Goal: Communication & Community: Share content

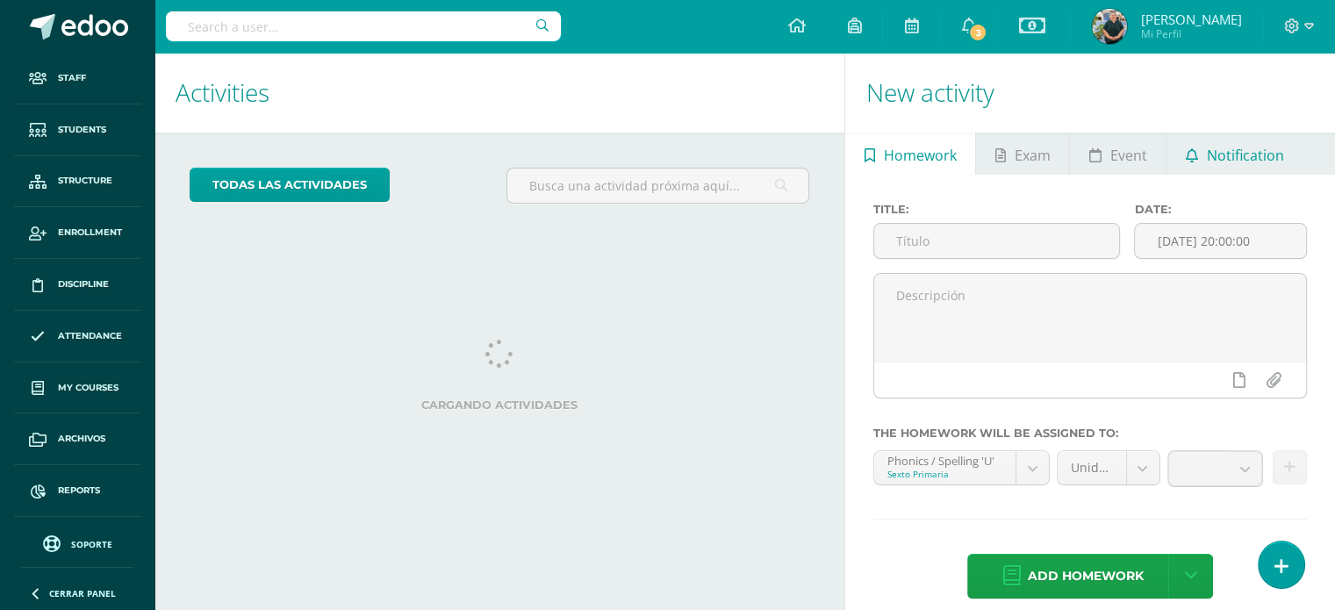
click at [1243, 158] on span "Notification" at bounding box center [1245, 155] width 77 height 42
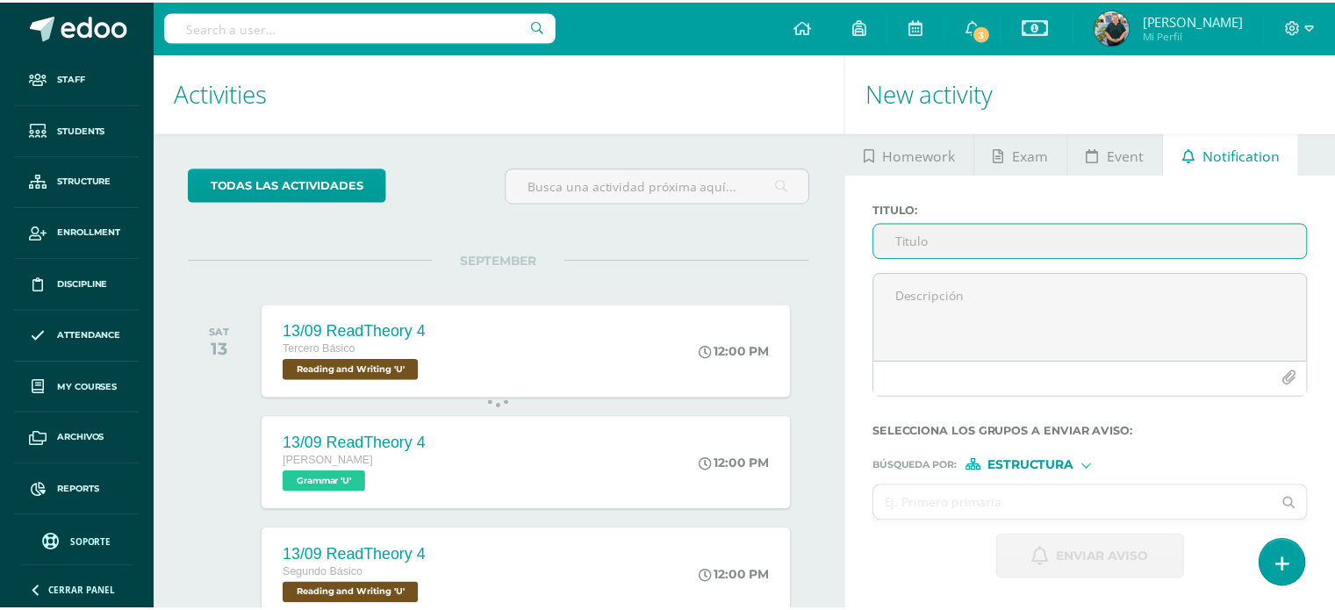
scroll to position [175, 0]
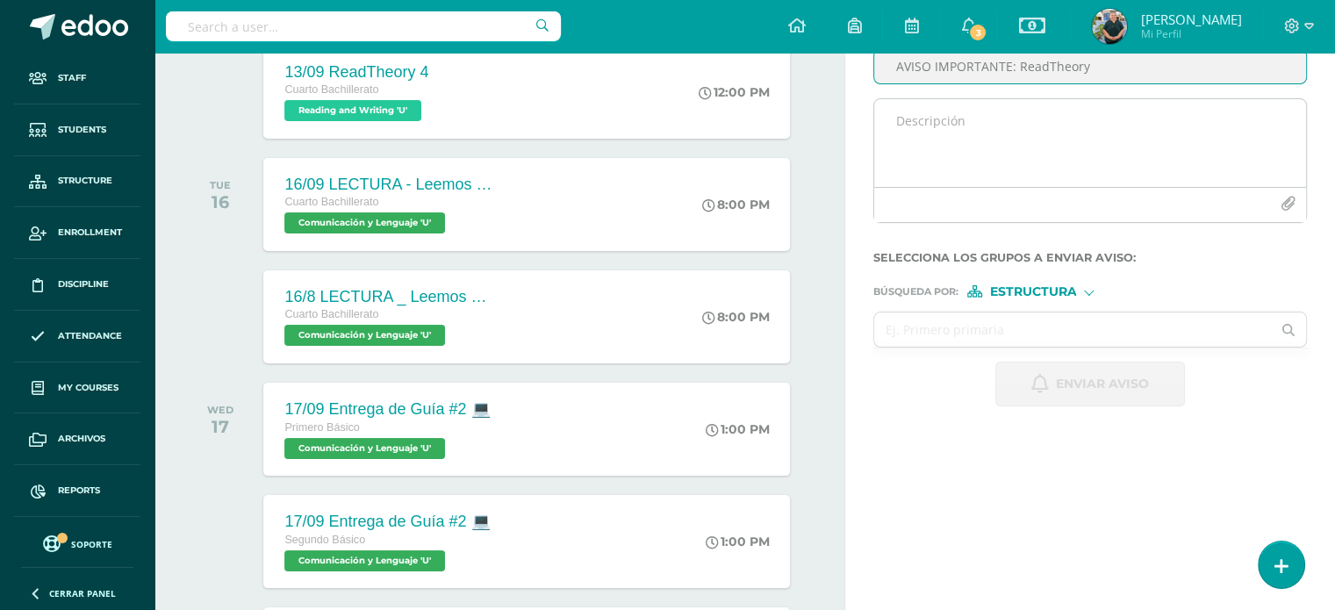
type input "AVISO IMPORTANTE: ReadTheory"
click at [997, 121] on textarea at bounding box center [1090, 143] width 432 height 88
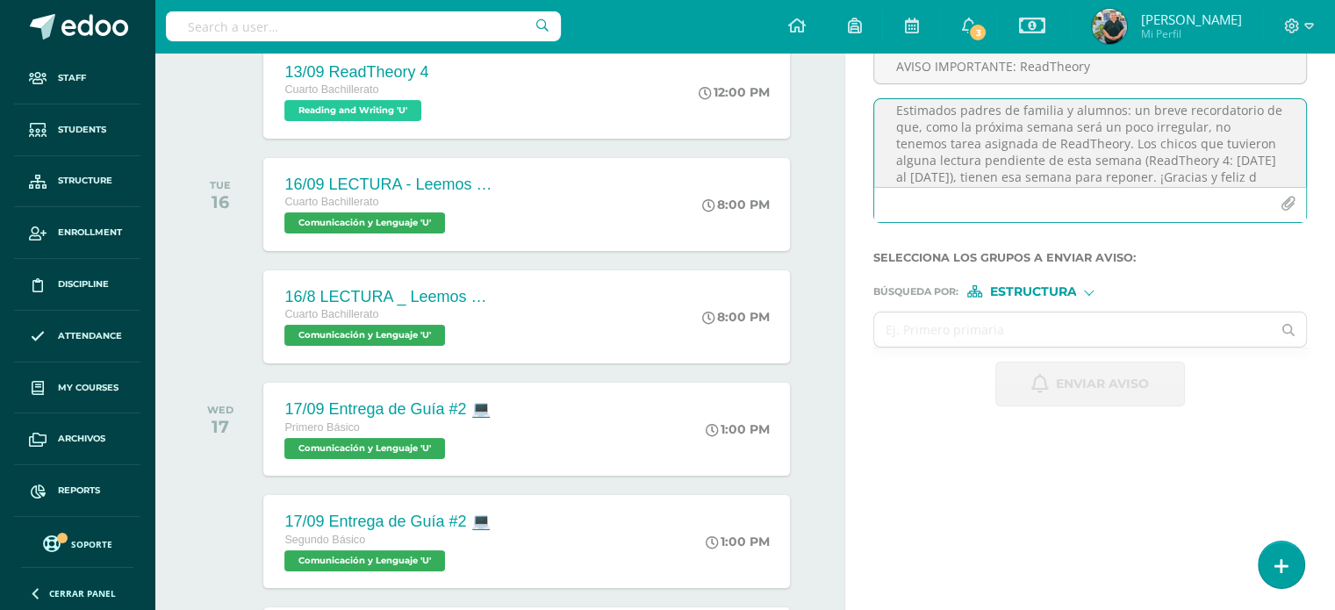
scroll to position [27, 0]
type textarea "Estimados padres de familia y alumnos: un breve recordatorio de que, como la pr…"
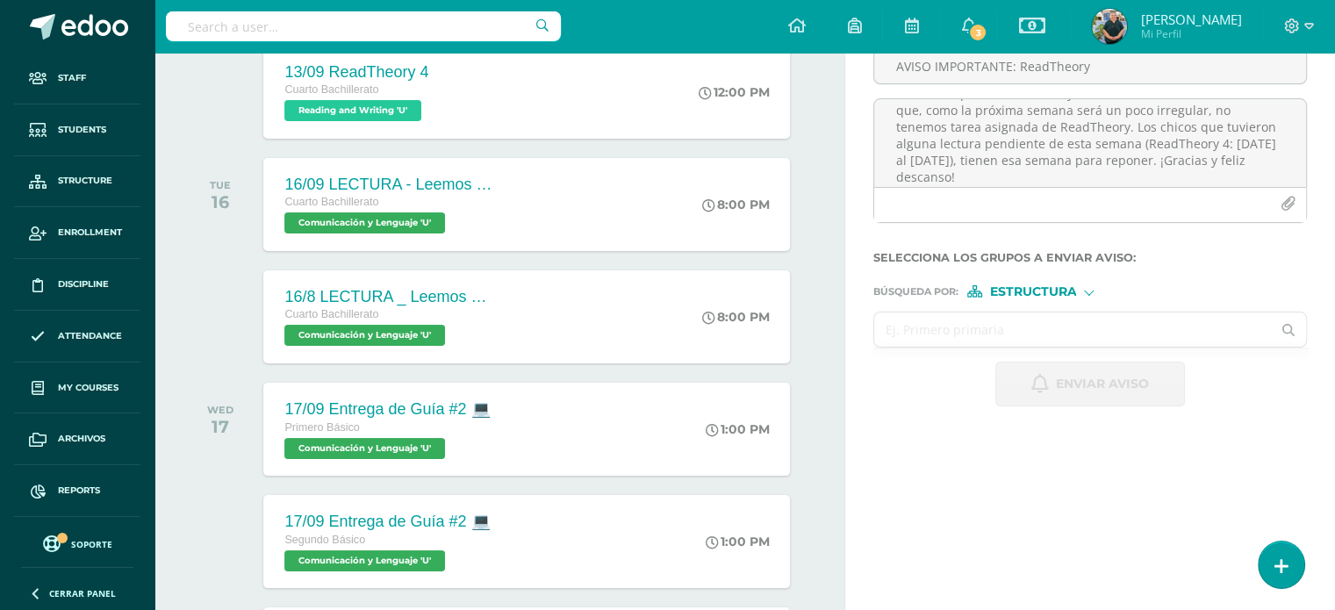
click at [1193, 340] on input "text" at bounding box center [1072, 329] width 397 height 34
type input "basicos"
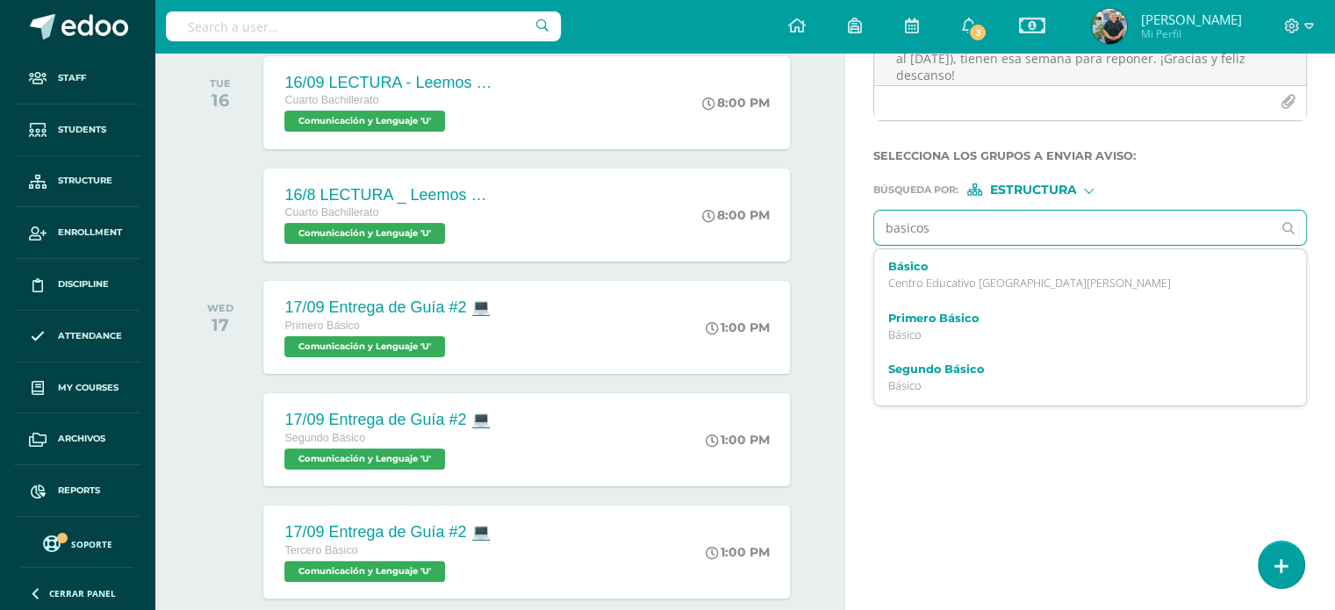
scroll to position [296, 0]
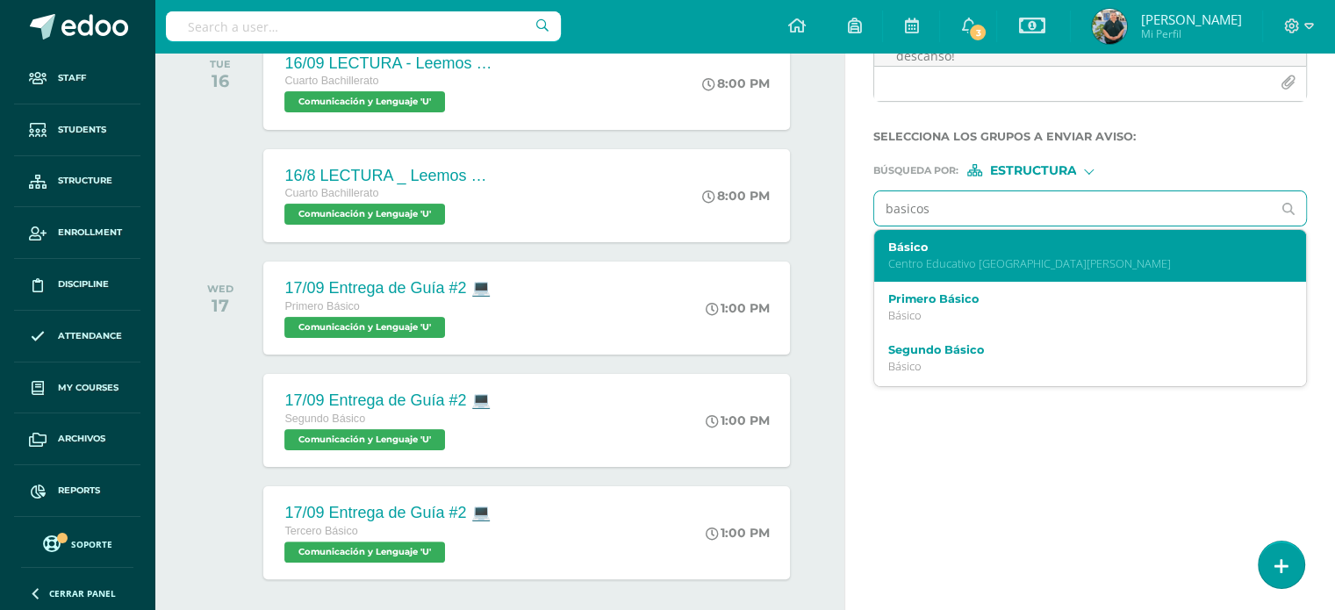
click at [1065, 240] on label "Básico" at bounding box center [1081, 246] width 387 height 13
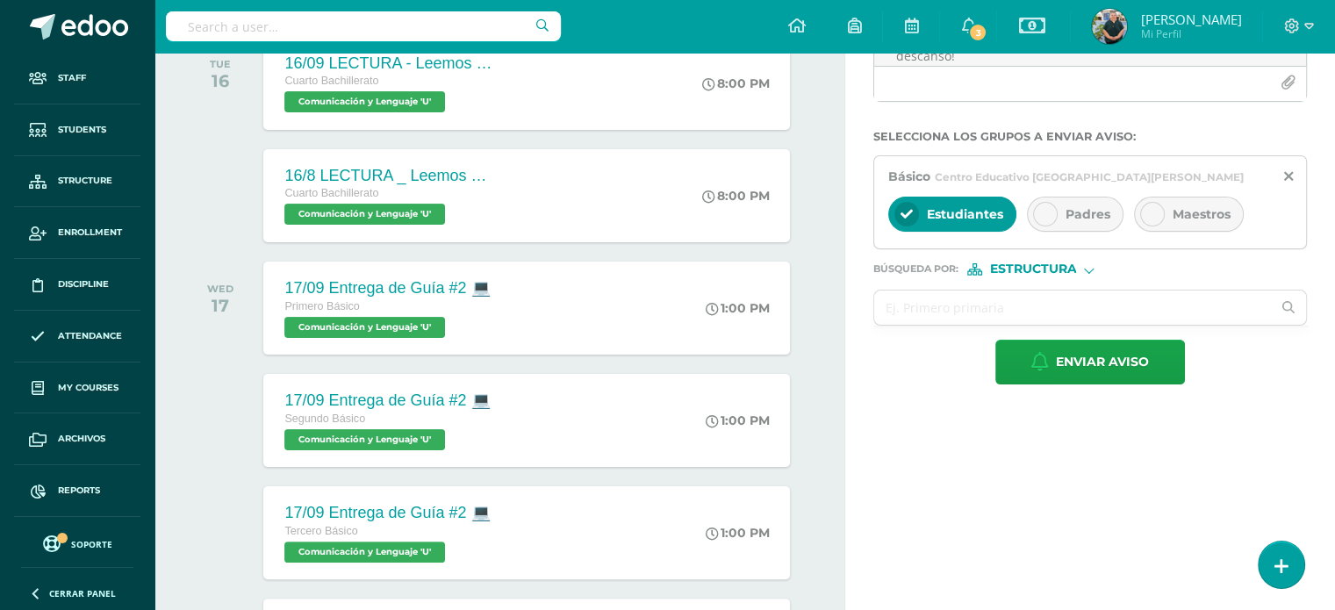
click at [1067, 216] on span "Padres" at bounding box center [1087, 214] width 45 height 16
click at [997, 306] on input "text" at bounding box center [1072, 307] width 397 height 34
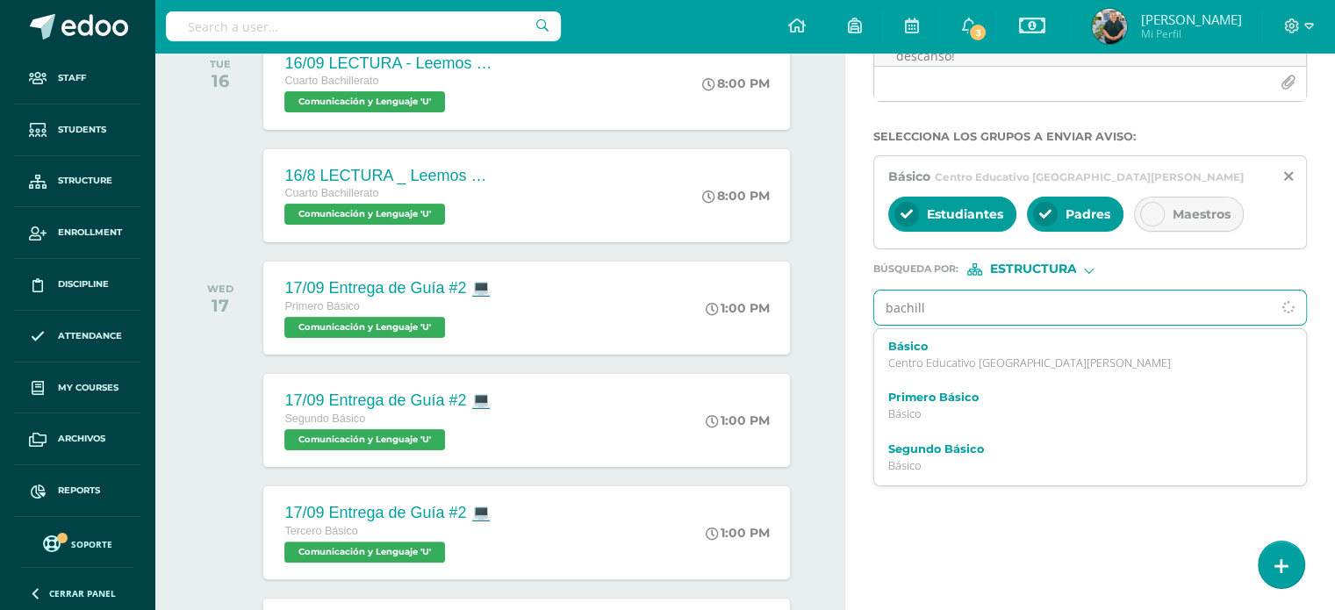
type input "bachille"
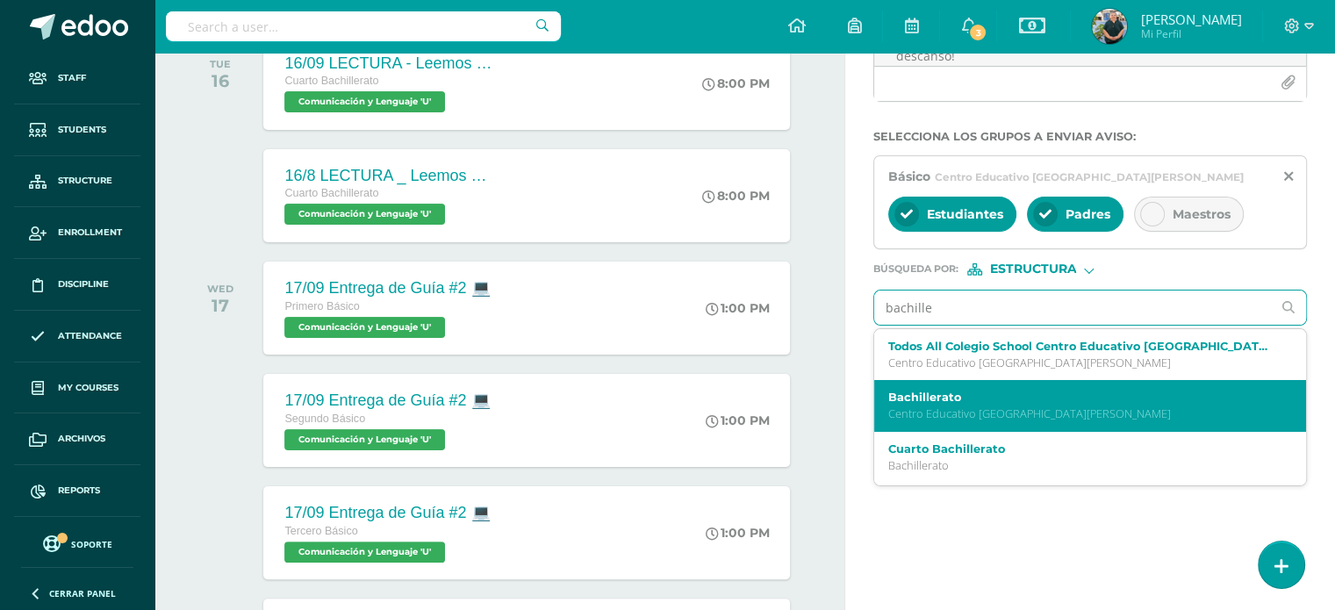
drag, startPoint x: 982, startPoint y: 344, endPoint x: 965, endPoint y: 390, distance: 48.6
click at [965, 390] on ul "Todos All Colegio School Centro Educativo El Valle Centro Educativo El Valle Ba…" at bounding box center [1090, 407] width 434 height 158
click at [965, 391] on label "Bachillerato" at bounding box center [1081, 397] width 387 height 13
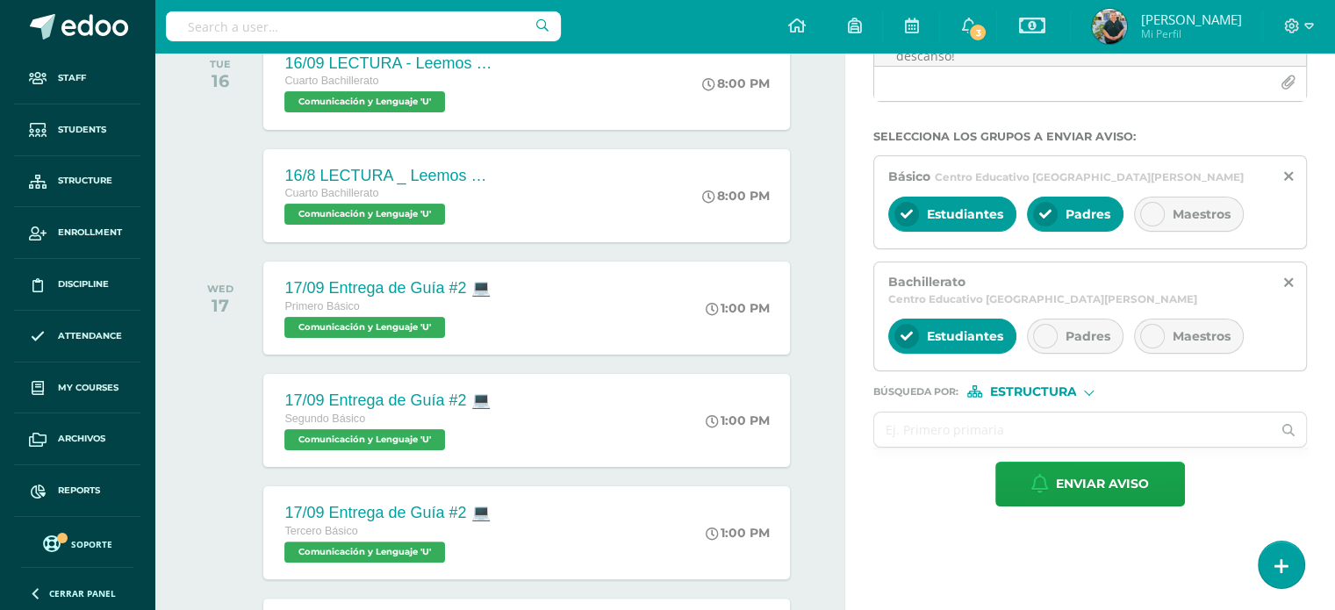
click at [1039, 324] on div at bounding box center [1045, 336] width 25 height 25
click at [956, 412] on input "text" at bounding box center [1072, 429] width 397 height 34
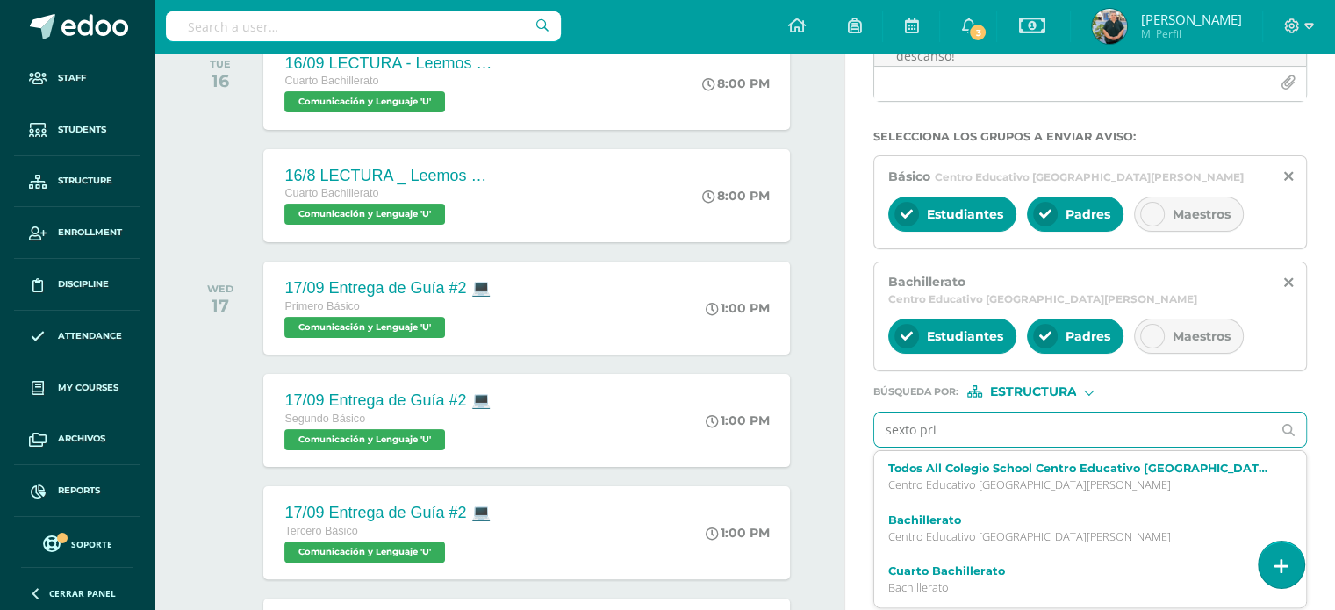
type input "sexto prim"
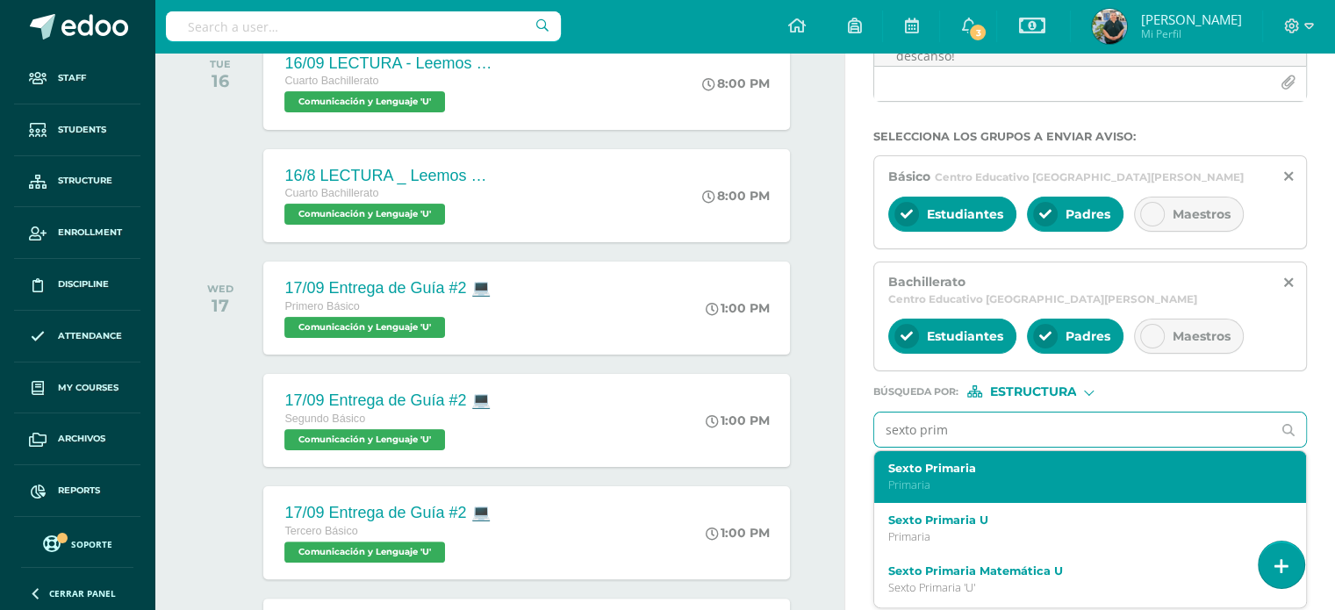
click at [933, 477] on p "Primaria" at bounding box center [1081, 484] width 387 height 15
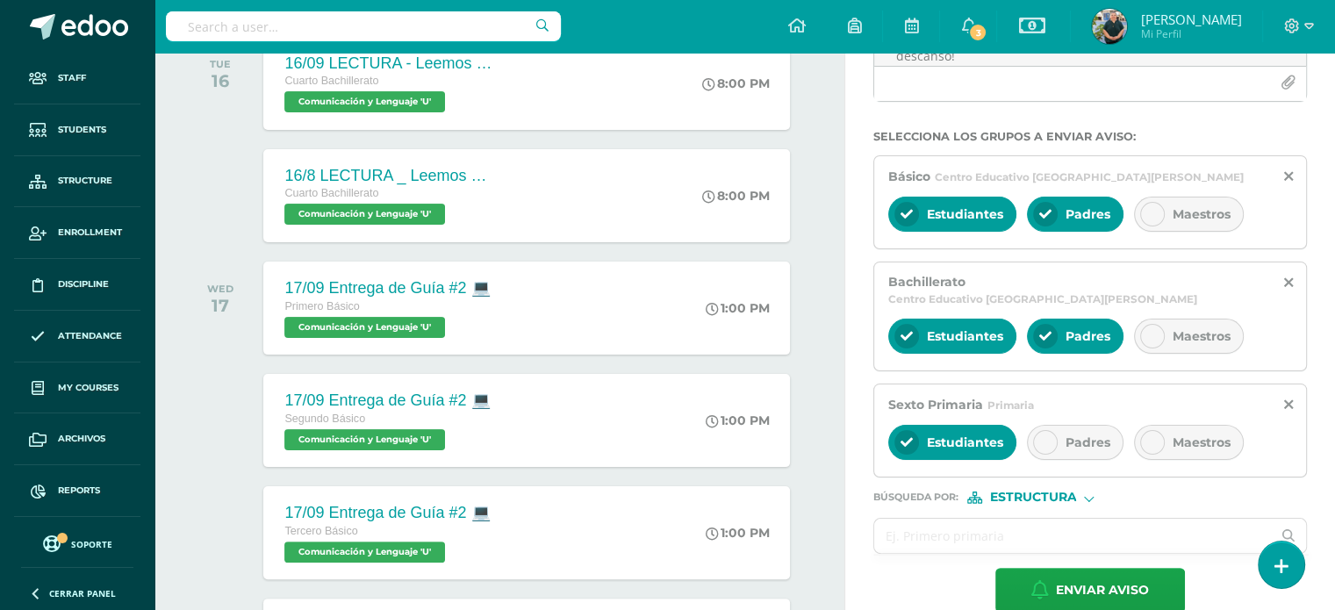
click at [1034, 430] on div at bounding box center [1045, 442] width 25 height 25
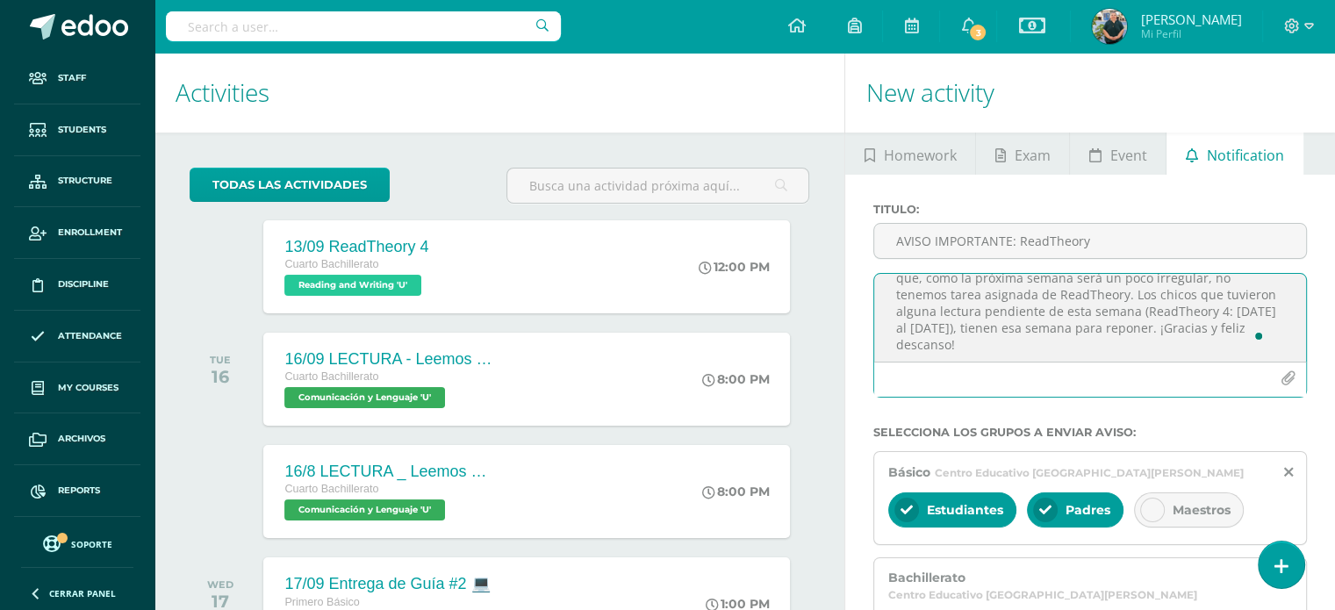
scroll to position [0, 0]
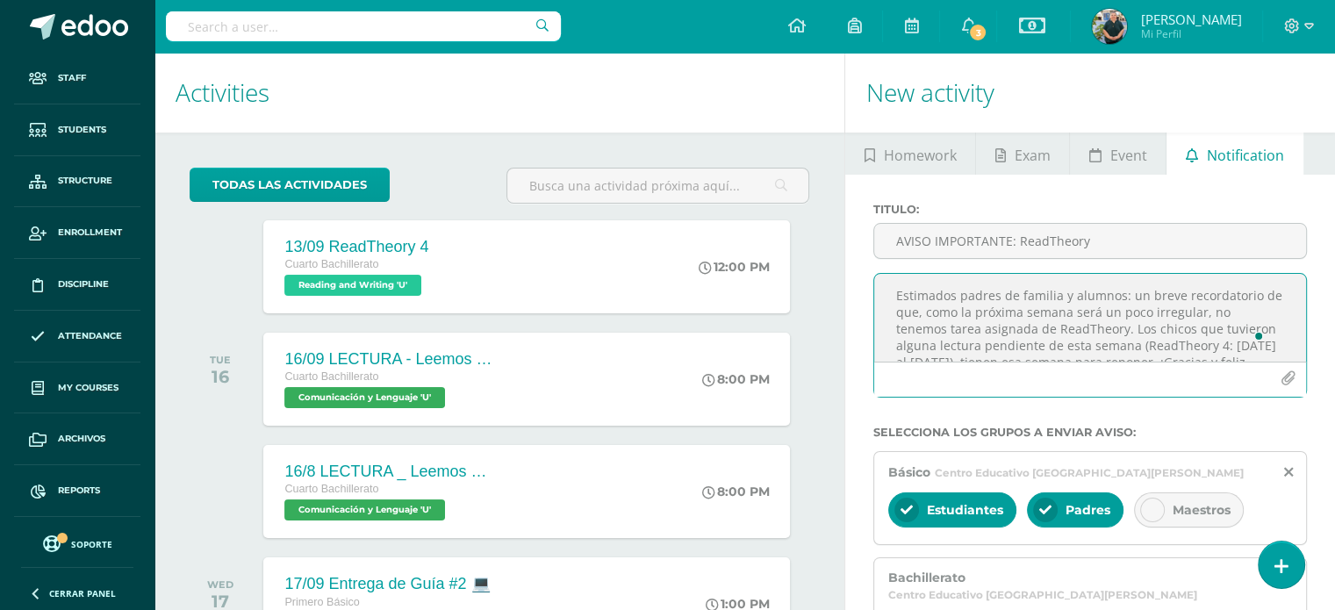
drag, startPoint x: 953, startPoint y: 353, endPoint x: 839, endPoint y: 229, distance: 168.3
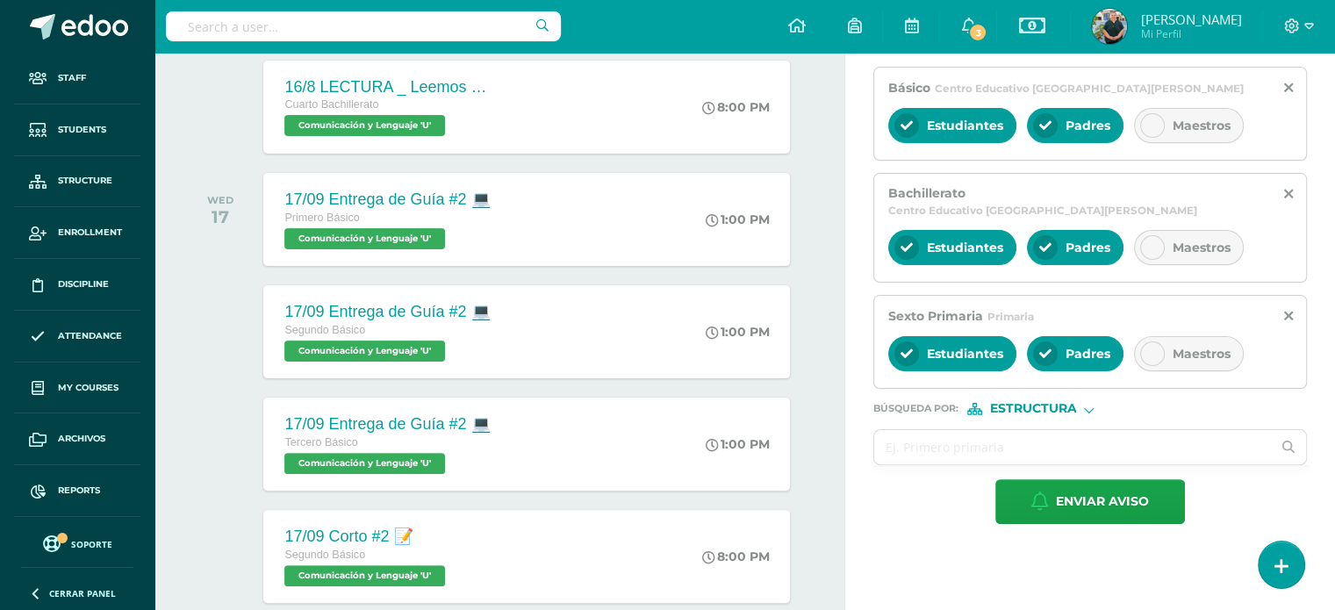
scroll to position [434, 0]
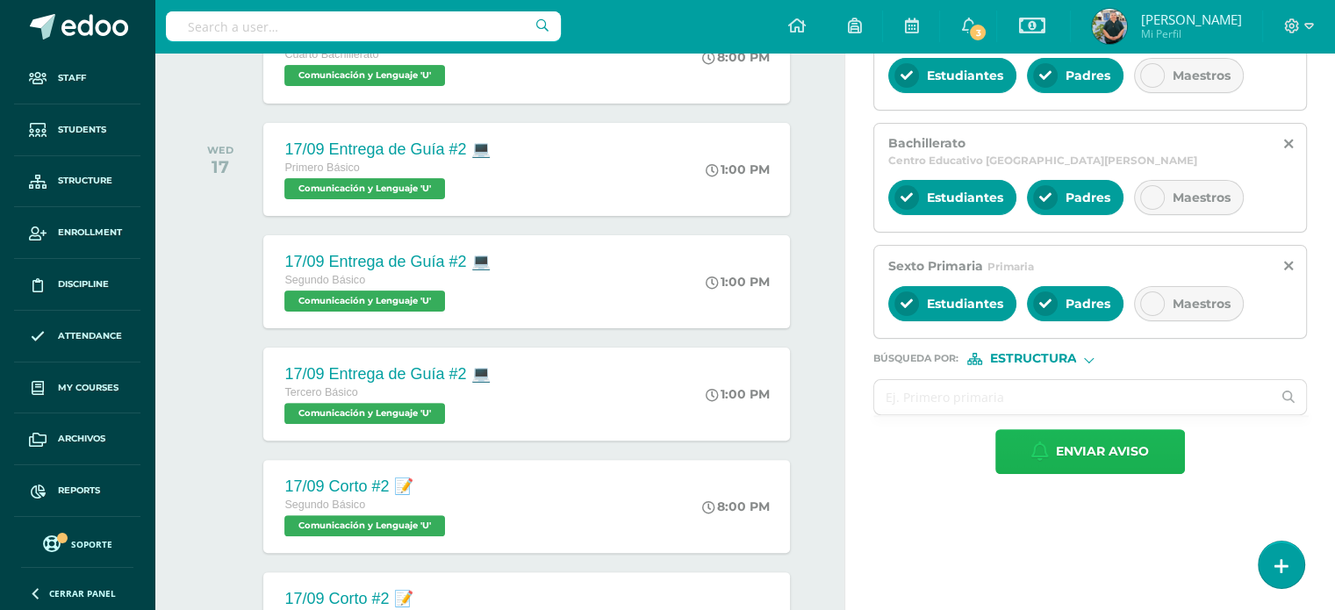
click at [1102, 430] on span "Enviar aviso" at bounding box center [1102, 451] width 93 height 43
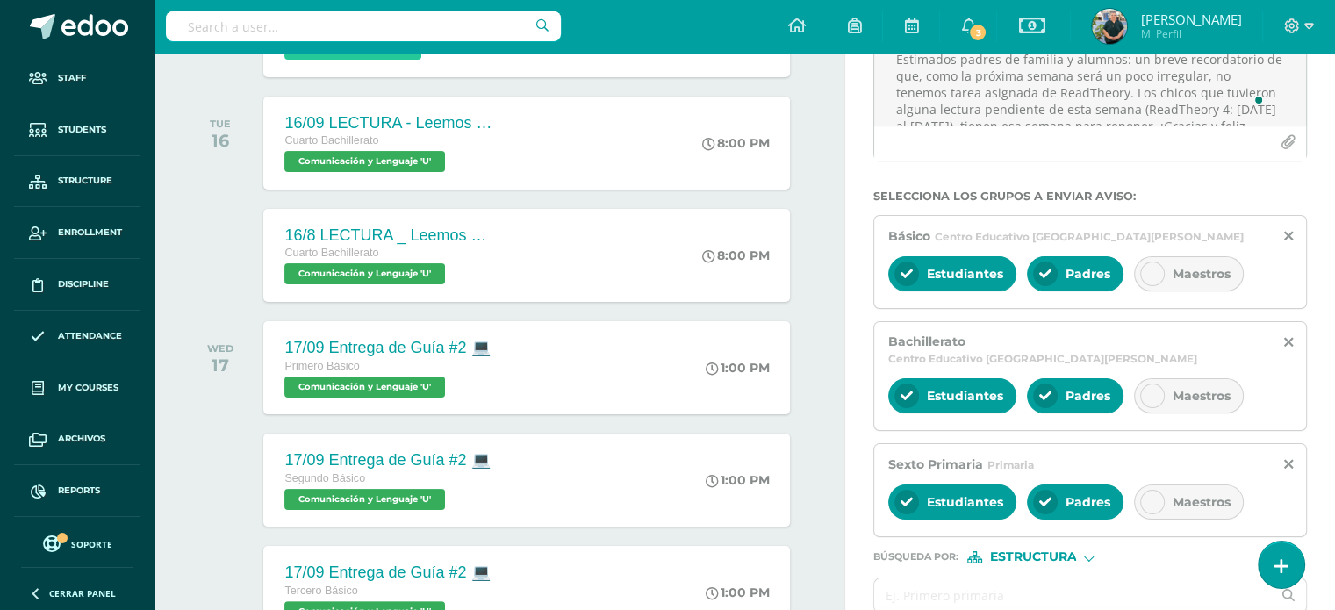
scroll to position [251, 0]
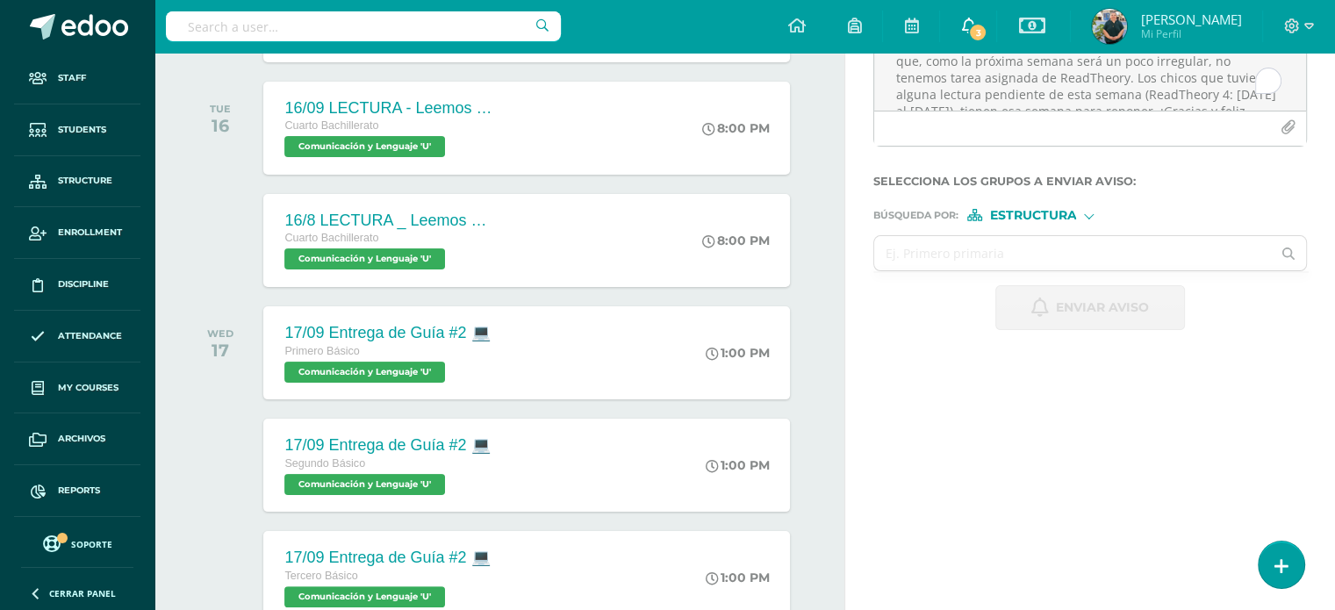
click at [969, 24] on span "3" at bounding box center [977, 32] width 19 height 19
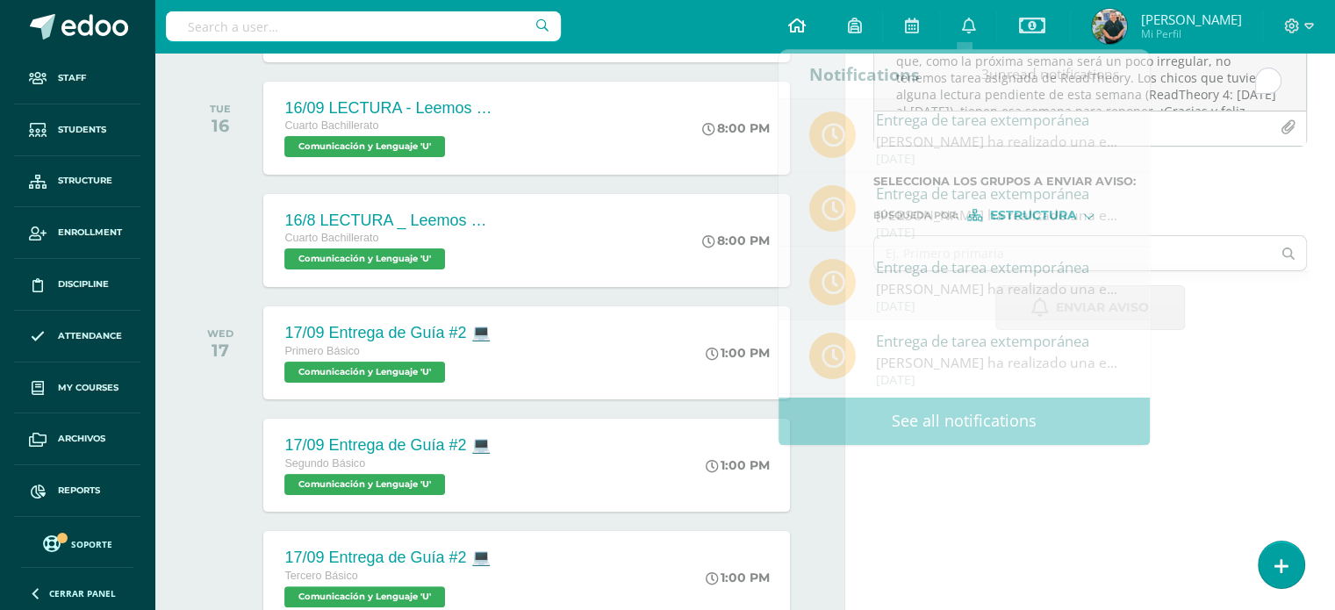
click at [789, 17] on span at bounding box center [796, 26] width 18 height 19
